Goal: Task Accomplishment & Management: Complete application form

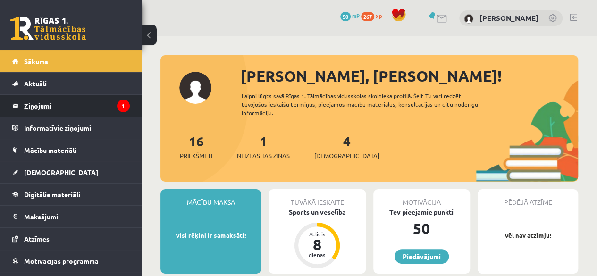
click at [100, 100] on legend "Ziņojumi 1" at bounding box center [77, 106] width 106 height 22
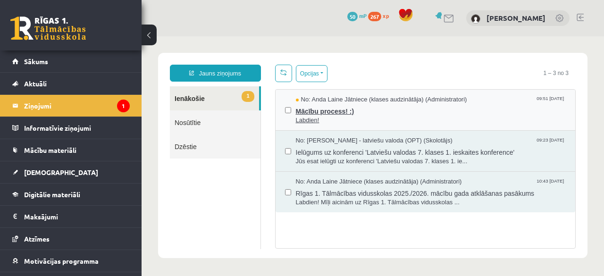
click at [340, 116] on span "Labdien!" at bounding box center [431, 120] width 271 height 9
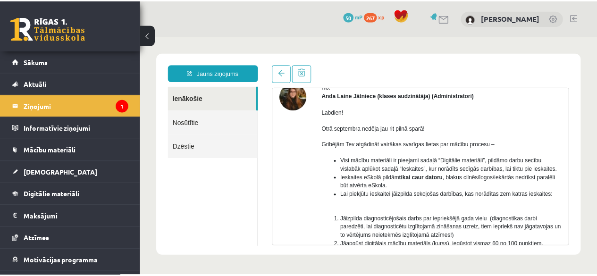
scroll to position [94, 0]
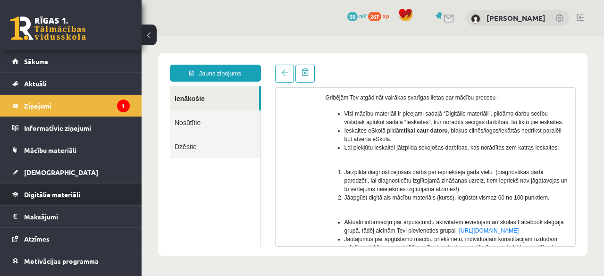
click at [46, 198] on link "Digitālie materiāli" at bounding box center [71, 195] width 118 height 22
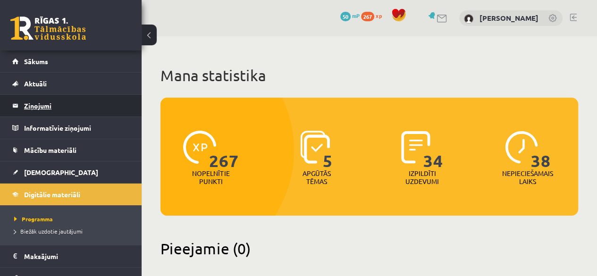
click at [21, 102] on link "Ziņojumi 1" at bounding box center [71, 106] width 118 height 22
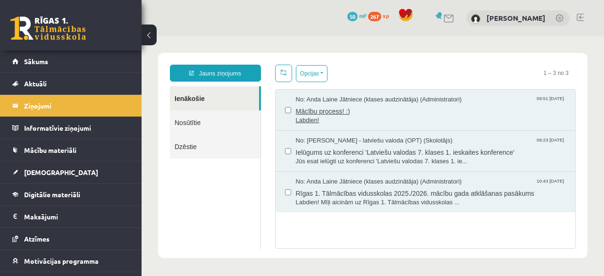
click at [298, 113] on span "Mācību process! :)" at bounding box center [431, 110] width 271 height 12
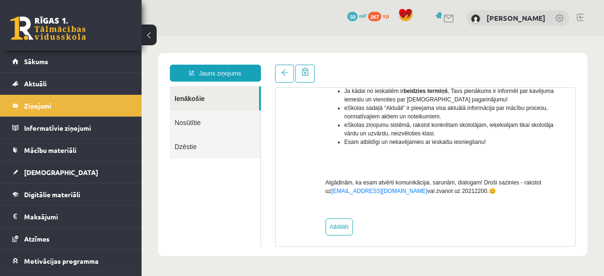
scroll to position [281, 0]
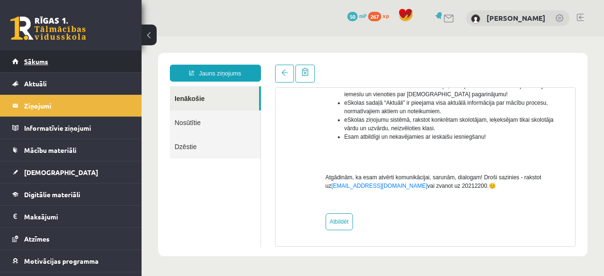
click at [47, 57] on span "Sākums" at bounding box center [36, 61] width 24 height 9
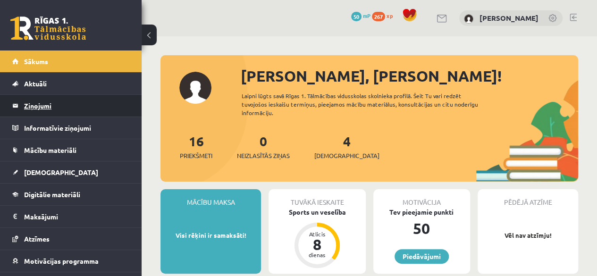
click at [51, 102] on legend "Ziņojumi 0" at bounding box center [77, 106] width 106 height 22
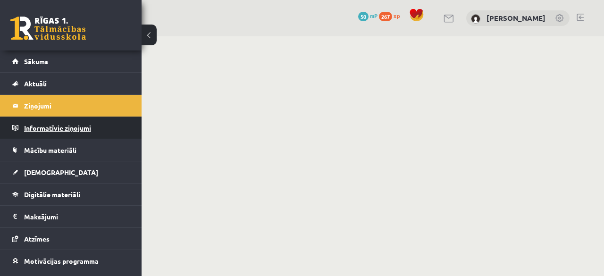
click at [56, 121] on legend "Informatīvie ziņojumi 0" at bounding box center [77, 128] width 106 height 22
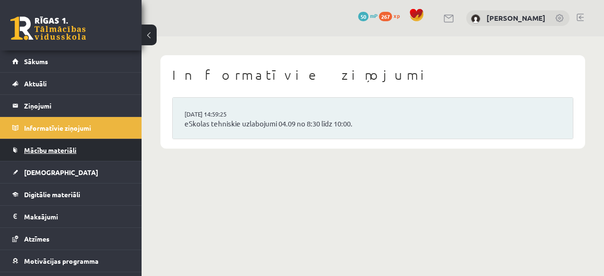
click at [66, 153] on span "Mācību materiāli" at bounding box center [50, 150] width 52 height 9
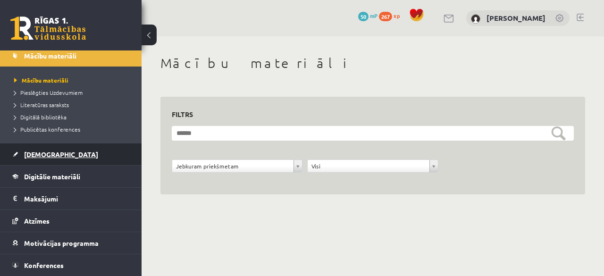
click at [32, 159] on link "[DEMOGRAPHIC_DATA]" at bounding box center [71, 155] width 118 height 22
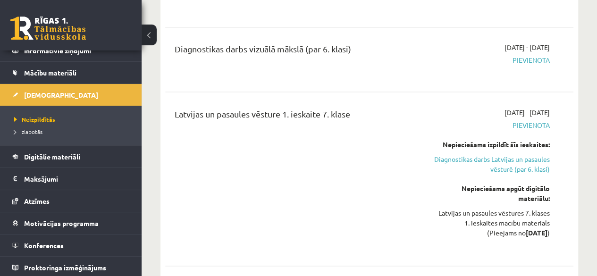
scroll to position [708, 0]
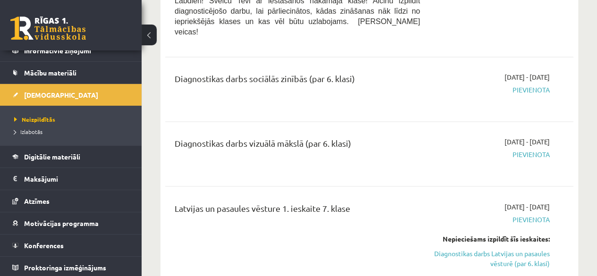
click at [522, 150] on span "Pievienota" at bounding box center [492, 155] width 116 height 10
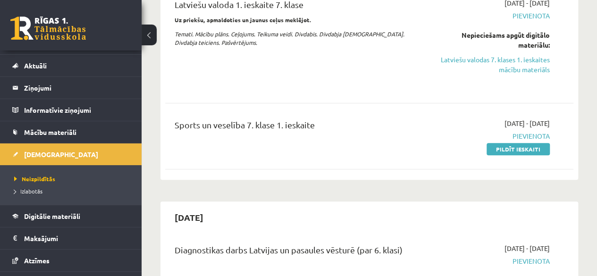
scroll to position [0, 0]
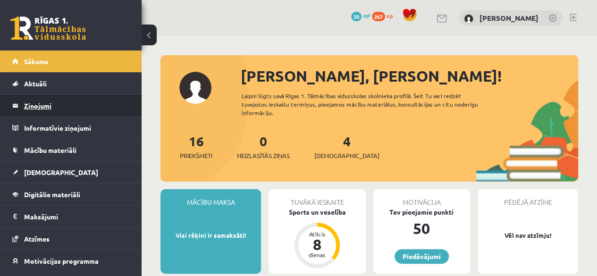
click at [42, 100] on legend "Ziņojumi 0" at bounding box center [77, 106] width 106 height 22
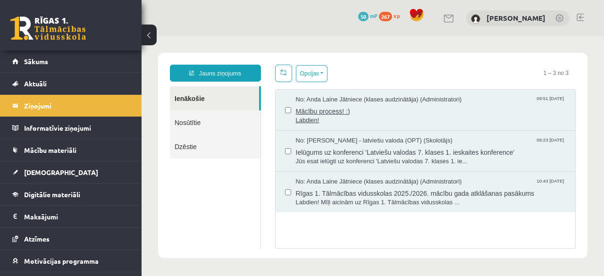
click at [310, 121] on span "Labdien!" at bounding box center [431, 120] width 271 height 9
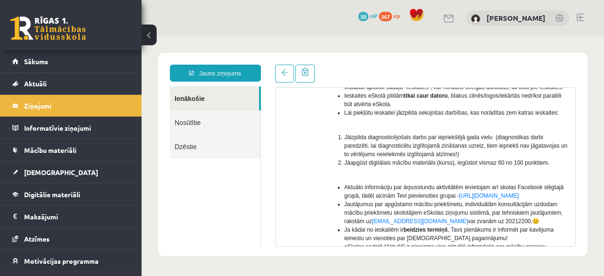
scroll to position [142, 0]
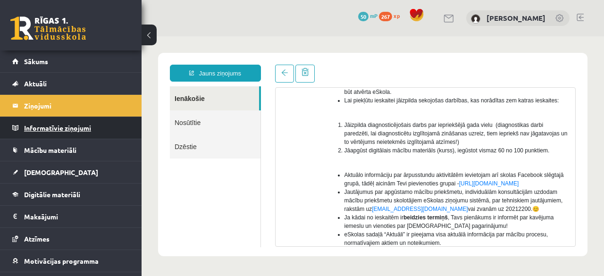
click at [51, 124] on legend "Informatīvie ziņojumi 0" at bounding box center [77, 128] width 106 height 22
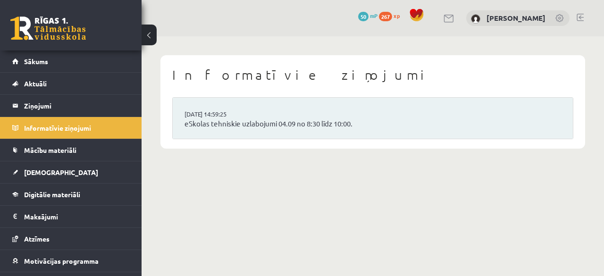
click at [44, 148] on span "Mācību materiāli" at bounding box center [50, 150] width 52 height 9
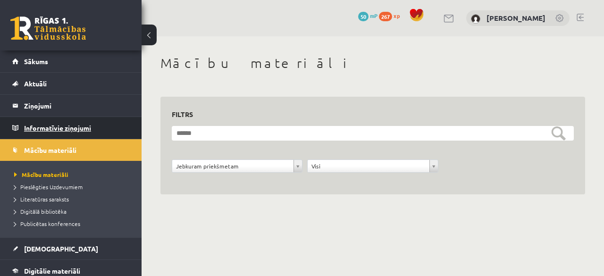
click at [67, 131] on legend "Informatīvie ziņojumi 0" at bounding box center [77, 128] width 106 height 22
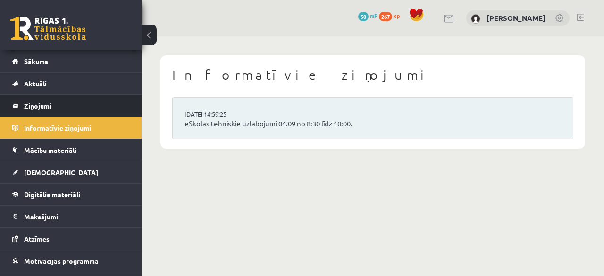
click at [60, 110] on legend "Ziņojumi 0" at bounding box center [77, 106] width 106 height 22
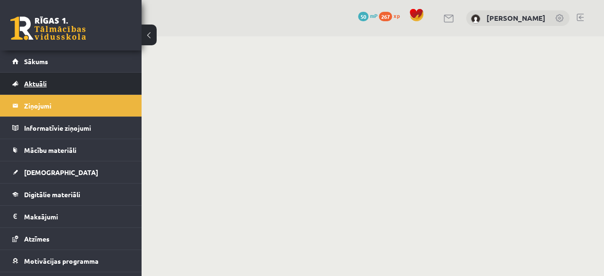
click at [85, 82] on link "Aktuāli" at bounding box center [71, 84] width 118 height 22
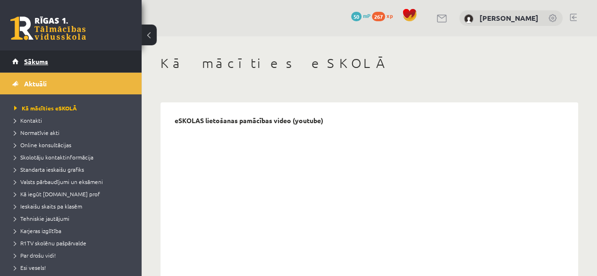
click at [86, 59] on link "Sākums" at bounding box center [71, 62] width 118 height 22
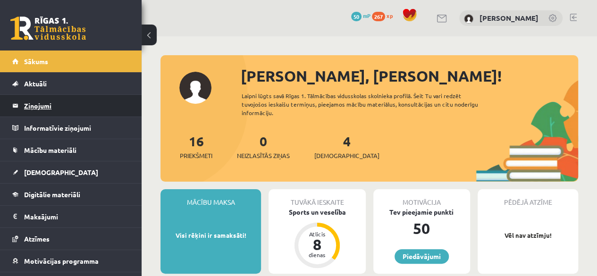
click at [51, 112] on legend "Ziņojumi 0" at bounding box center [77, 106] width 106 height 22
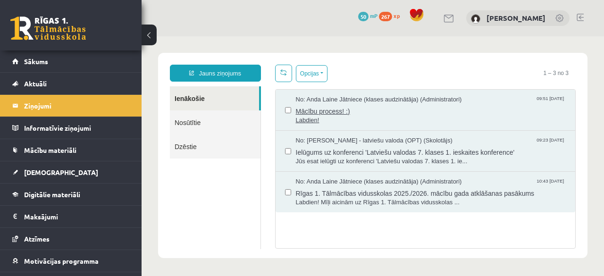
click at [340, 109] on span "Mācību process! :)" at bounding box center [431, 110] width 271 height 12
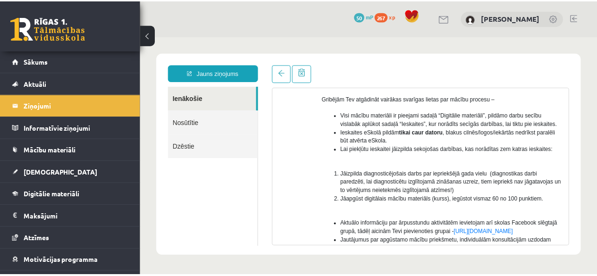
scroll to position [93, 0]
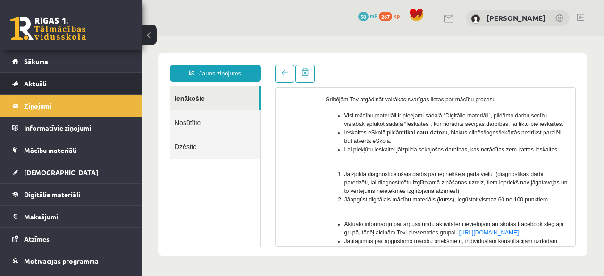
click at [63, 83] on link "Aktuāli" at bounding box center [71, 84] width 118 height 22
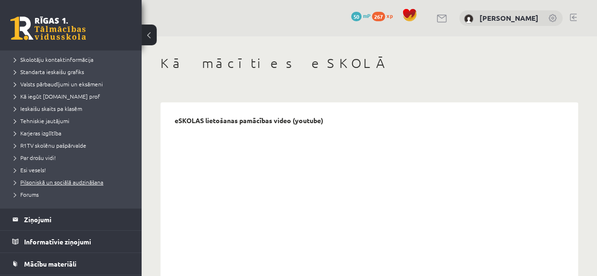
scroll to position [189, 0]
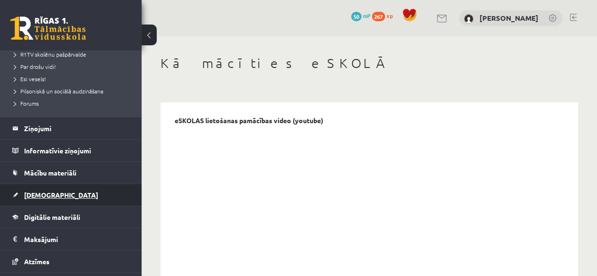
click at [50, 189] on link "[DEMOGRAPHIC_DATA]" at bounding box center [71, 195] width 118 height 22
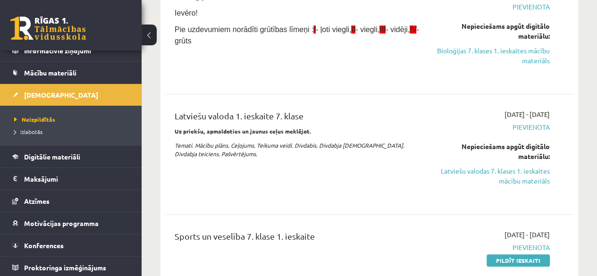
scroll to position [331, 0]
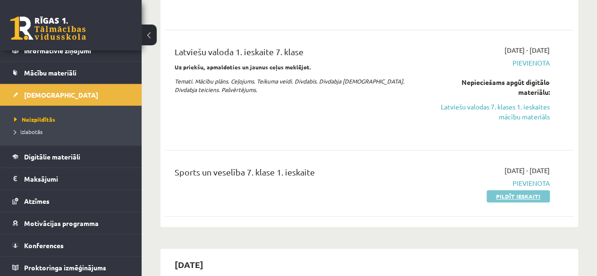
click at [533, 199] on link "Pildīt ieskaiti" at bounding box center [518, 196] width 63 height 12
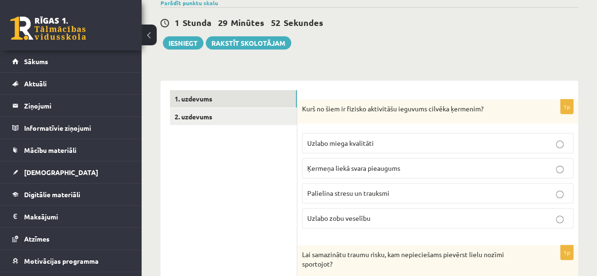
scroll to position [94, 0]
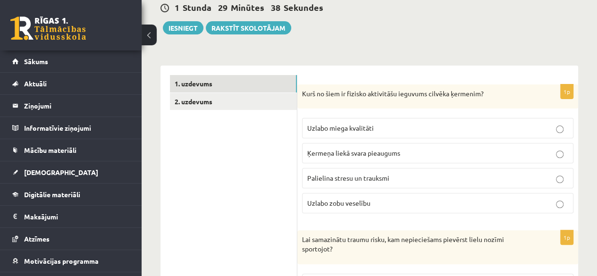
drag, startPoint x: 558, startPoint y: 125, endPoint x: 543, endPoint y: 133, distance: 16.9
click at [548, 130] on p "Uzlabo miega kvalitāti" at bounding box center [437, 128] width 261 height 10
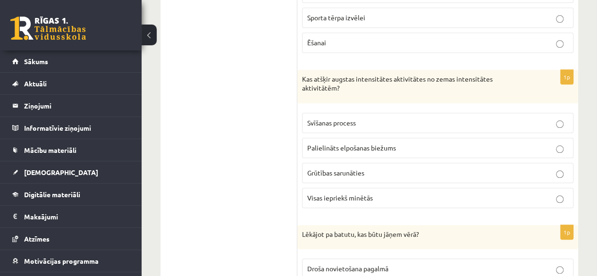
scroll to position [425, 0]
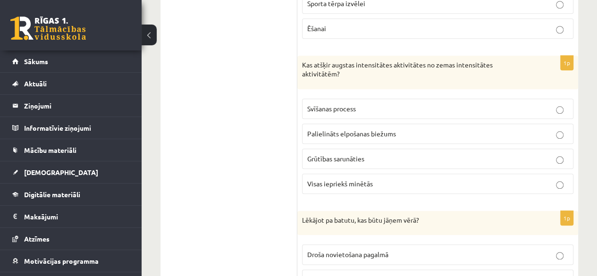
click at [556, 156] on p "Grūtības sarunāties" at bounding box center [437, 159] width 261 height 10
click at [563, 186] on label "Visas iepriekš minētās" at bounding box center [438, 184] width 272 height 20
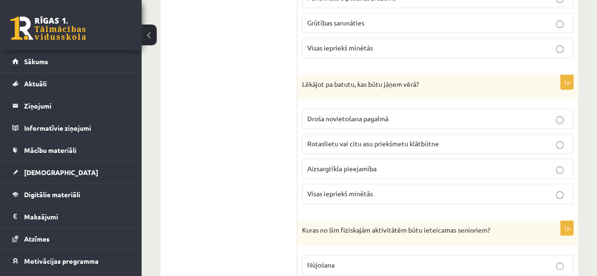
scroll to position [567, 0]
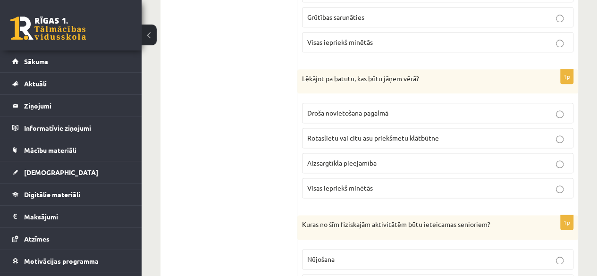
click at [558, 188] on label "Visas iepriekš minētās" at bounding box center [438, 188] width 272 height 20
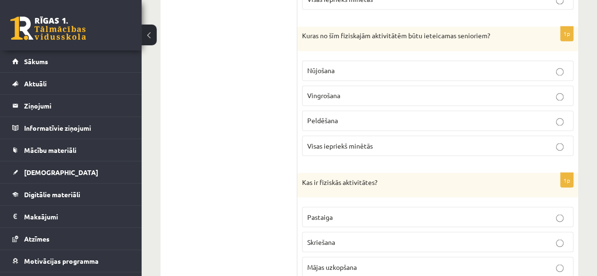
scroll to position [803, 0]
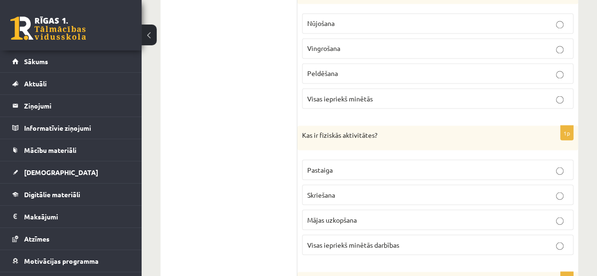
click at [559, 235] on label "Visas iepriekš minētās darbības" at bounding box center [438, 245] width 272 height 20
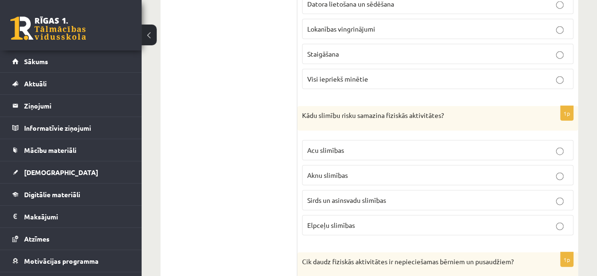
scroll to position [1133, 0]
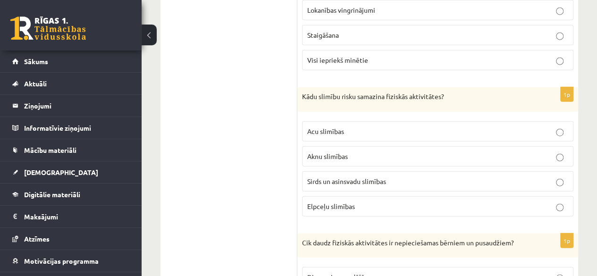
click at [520, 177] on p "Sirds un asinsvadu slimības" at bounding box center [437, 182] width 261 height 10
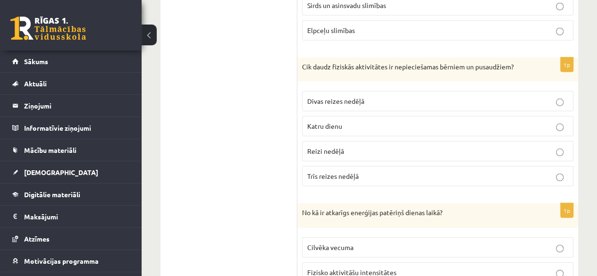
scroll to position [1322, 0]
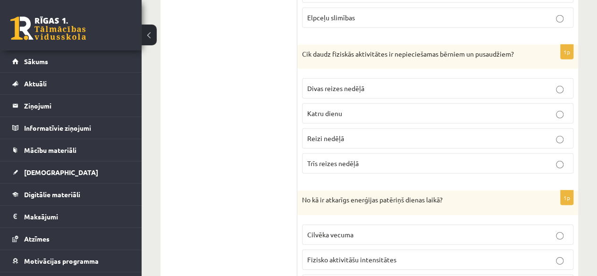
click at [397, 109] on p "Katru dienu" at bounding box center [437, 114] width 261 height 10
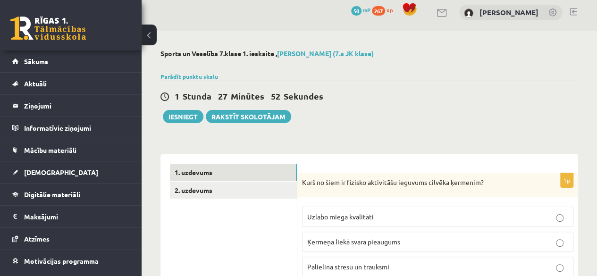
scroll to position [0, 0]
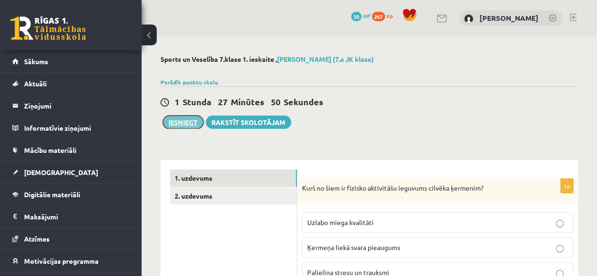
click at [180, 125] on button "Iesniegt" at bounding box center [183, 122] width 41 height 13
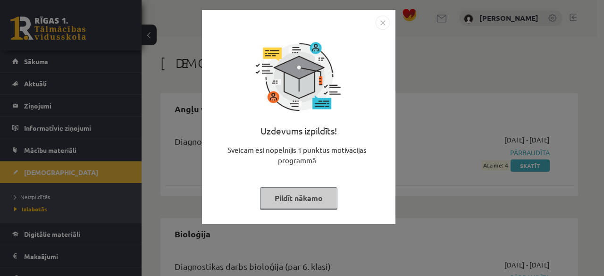
click at [302, 195] on button "Pildīt nākamo" at bounding box center [298, 198] width 77 height 22
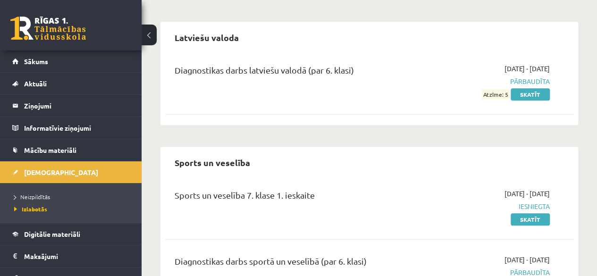
scroll to position [379, 0]
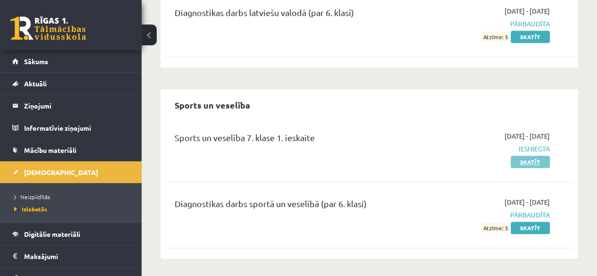
click at [525, 157] on link "Skatīt" at bounding box center [530, 162] width 39 height 12
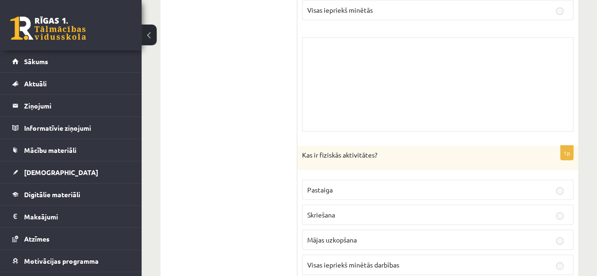
scroll to position [1464, 0]
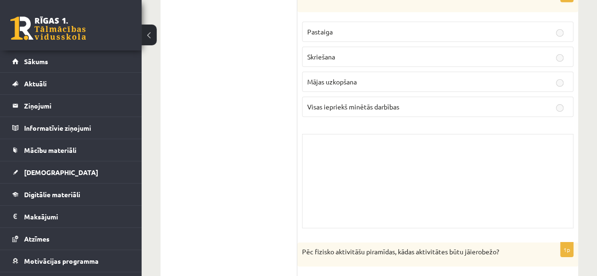
click at [490, 185] on div "Skolotāja pielikums" at bounding box center [438, 181] width 272 height 94
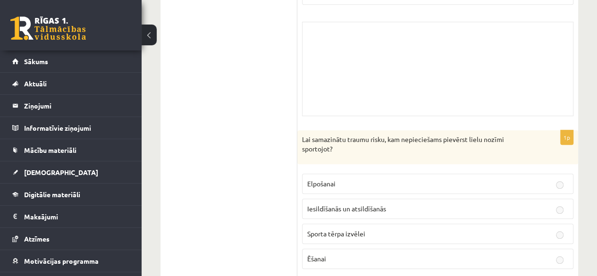
scroll to position [0, 0]
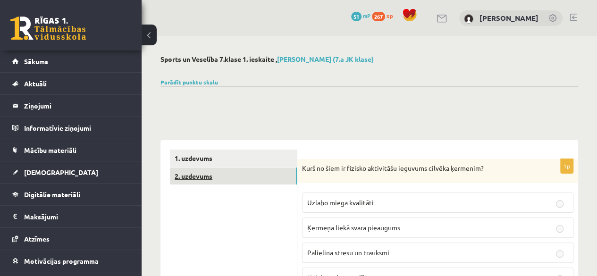
click at [249, 184] on link "2. uzdevums" at bounding box center [233, 176] width 127 height 17
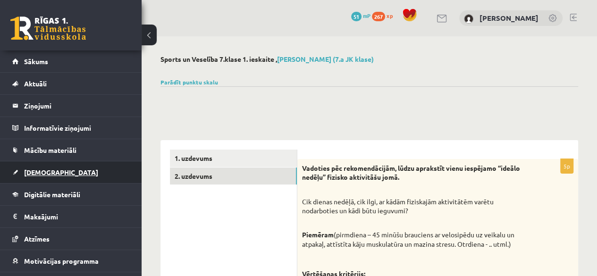
click at [59, 170] on link "[DEMOGRAPHIC_DATA]" at bounding box center [71, 173] width 118 height 22
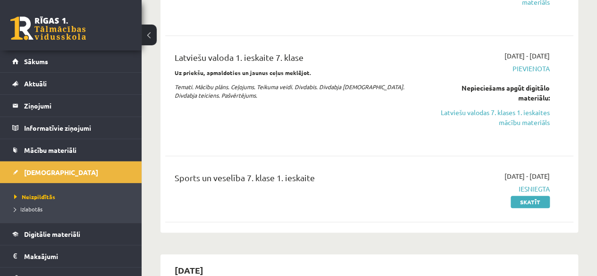
scroll to position [331, 0]
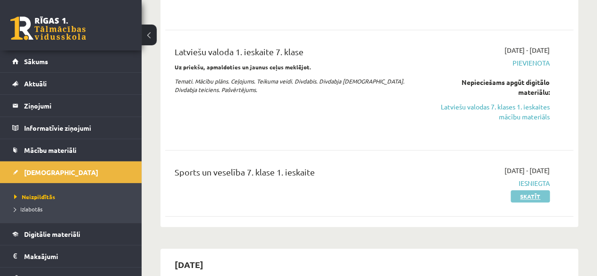
click at [535, 199] on link "Skatīt" at bounding box center [530, 196] width 39 height 12
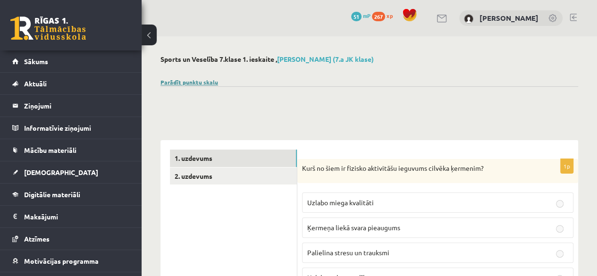
click at [190, 84] on link "Parādīt punktu skalu" at bounding box center [190, 82] width 58 height 8
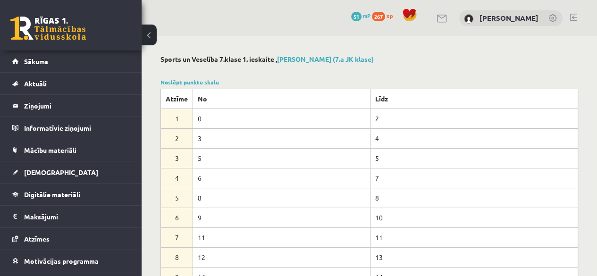
scroll to position [47, 0]
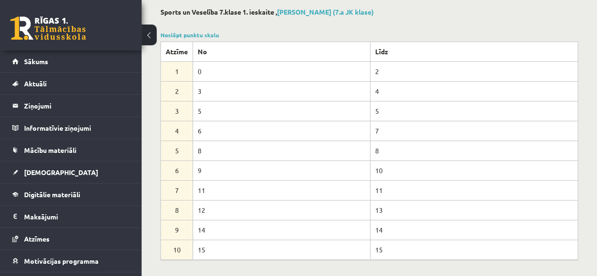
click at [73, 50] on div "0 Dāvanas 51 mP 267 xp" at bounding box center [71, 25] width 142 height 51
click at [63, 52] on link "Sākums" at bounding box center [71, 62] width 118 height 22
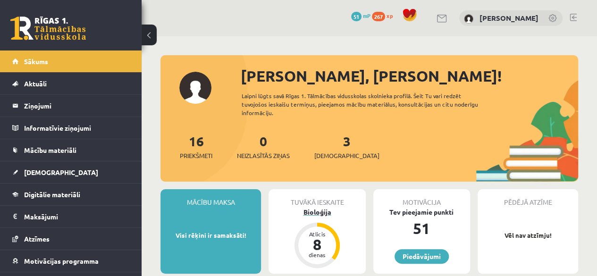
click at [306, 216] on div "Bioloģija" at bounding box center [317, 212] width 97 height 10
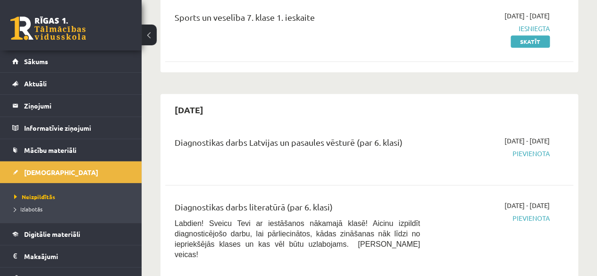
scroll to position [472, 0]
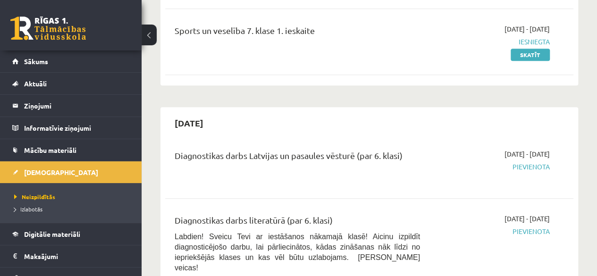
click at [535, 169] on span "Pievienota" at bounding box center [492, 167] width 116 height 10
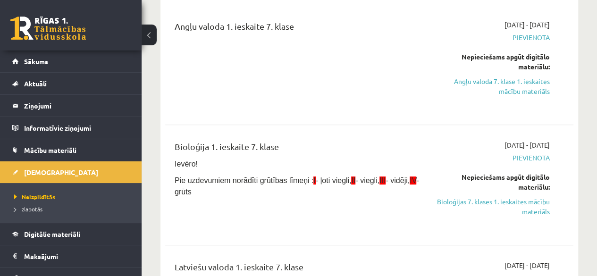
scroll to position [0, 0]
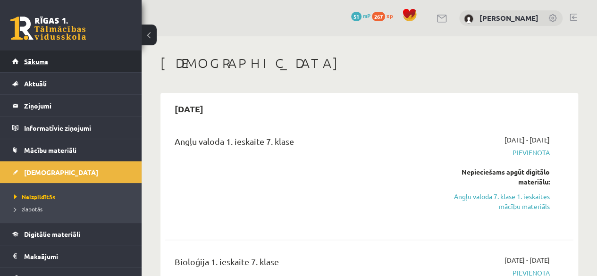
click at [82, 59] on link "Sākums" at bounding box center [71, 62] width 118 height 22
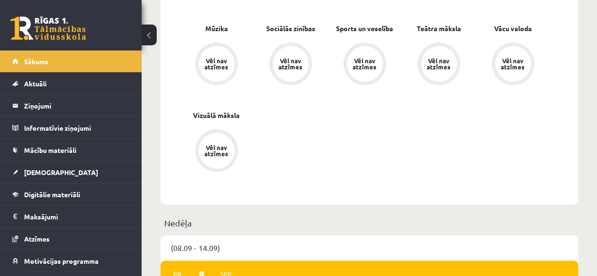
scroll to position [661, 0]
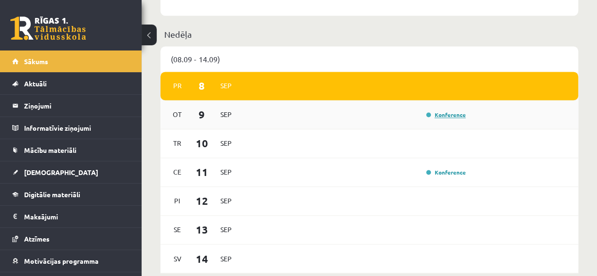
click at [441, 113] on link "Konference" at bounding box center [446, 115] width 40 height 8
